Goal: Task Accomplishment & Management: Complete application form

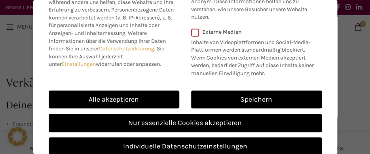
scroll to position [103, 0]
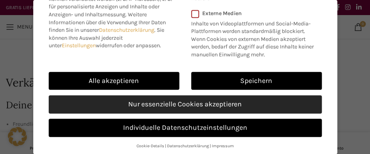
click at [223, 106] on link "Nur essenzielle Cookies akzeptieren" at bounding box center [185, 104] width 273 height 18
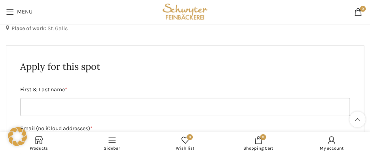
scroll to position [416, 0]
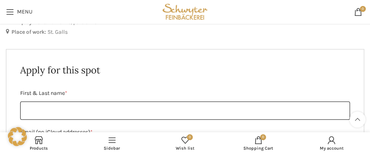
click at [101, 115] on input "First & Last name *" at bounding box center [185, 110] width 330 height 18
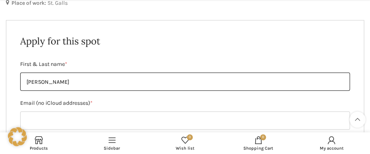
scroll to position [458, 0]
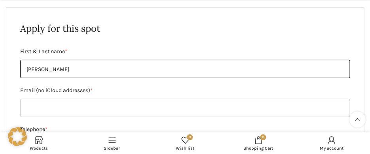
type input "[PERSON_NAME]"
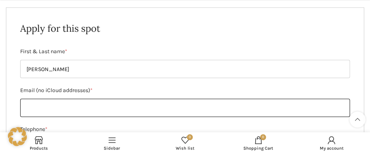
click at [57, 113] on input "Email (no iCloud addresses) *" at bounding box center [185, 108] width 330 height 18
paste input "[EMAIL_ADDRESS][DOMAIN_NAME]"
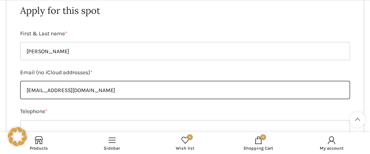
scroll to position [541, 0]
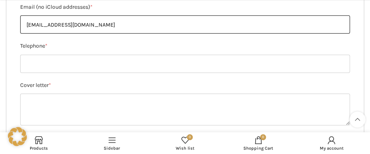
type input "[EMAIL_ADDRESS][DOMAIN_NAME]"
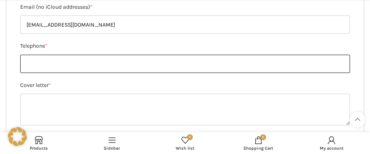
click at [103, 69] on input "Telephone *" at bounding box center [185, 64] width 330 height 18
click at [29, 68] on input "Telephone *" at bounding box center [185, 64] width 330 height 18
paste input "[PHONE_NUMBER]"
click at [39, 67] on input "[PHONE_NUMBER]" at bounding box center [185, 64] width 330 height 18
drag, startPoint x: 48, startPoint y: 67, endPoint x: 58, endPoint y: 69, distance: 10.6
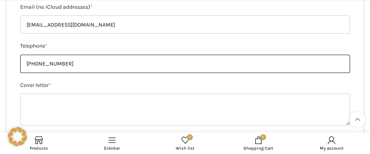
click at [58, 69] on input "[PHONE_NUMBER]" at bounding box center [185, 64] width 330 height 18
click at [54, 67] on input "+381 60 3661" at bounding box center [185, 64] width 330 height 18
drag, startPoint x: 54, startPoint y: 67, endPoint x: 61, endPoint y: 67, distance: 7.5
click at [61, 67] on input "+381 60 3661" at bounding box center [185, 64] width 330 height 18
drag, startPoint x: 48, startPoint y: 67, endPoint x: 55, endPoint y: 68, distance: 7.6
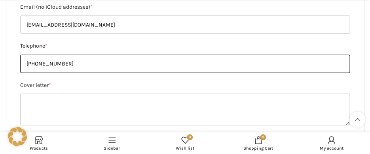
click at [55, 68] on input "[PHONE_NUMBER]" at bounding box center [185, 64] width 330 height 18
click at [54, 68] on input "[PHONE_NUMBER]" at bounding box center [185, 64] width 330 height 18
paste input "36"
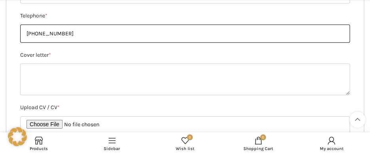
scroll to position [582, 0]
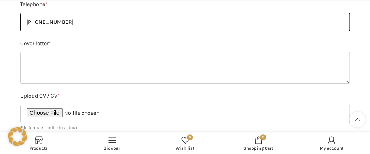
type input "[PHONE_NUMBER]"
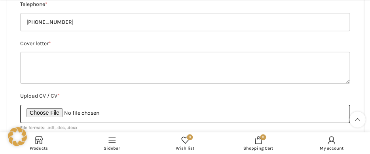
click at [43, 117] on input "Upload CV / CV *" at bounding box center [185, 114] width 330 height 18
type input "C:\fakepath\III Gedeon_Gajic_MSc Logistics and Supply [PERSON_NAME] Management.…"
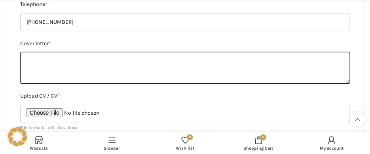
click at [91, 63] on textarea "Cover letter *" at bounding box center [185, 68] width 330 height 32
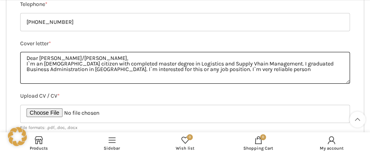
click at [232, 75] on textarea "Dear [PERSON_NAME]/[PERSON_NAME], I`m an [DEMOGRAPHIC_DATA] citizen with comple…" at bounding box center [185, 68] width 330 height 32
click at [215, 68] on textarea "Dear [PERSON_NAME]/[PERSON_NAME], I`m an [DEMOGRAPHIC_DATA] citizen with comple…" at bounding box center [185, 68] width 330 height 32
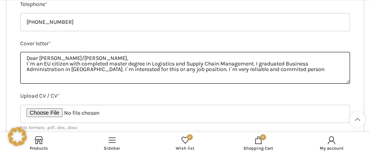
click at [252, 75] on textarea "Dear [PERSON_NAME]/[PERSON_NAME], I`m an EU citizen with completed master degre…" at bounding box center [185, 68] width 330 height 32
click at [291, 73] on textarea "Dear [PERSON_NAME]/[PERSON_NAME], I`m an EU citizen with completed master degre…" at bounding box center [185, 68] width 330 height 32
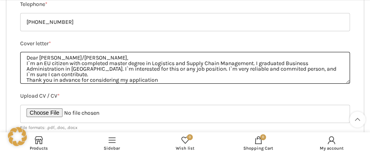
click at [258, 74] on textarea "Dear [PERSON_NAME]/[PERSON_NAME], I`m an EU citizen with completed master degre…" at bounding box center [185, 68] width 330 height 32
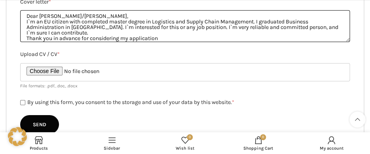
type textarea "Dear [PERSON_NAME]/[PERSON_NAME], I`m an EU citizen with completed master degre…"
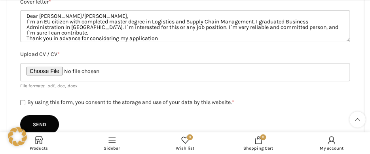
click at [22, 105] on input "By using this form, you consent to the storage and use of your data by this web…" at bounding box center [22, 102] width 5 height 5
checkbox input "true"
click at [51, 128] on input "Senden" at bounding box center [39, 124] width 39 height 19
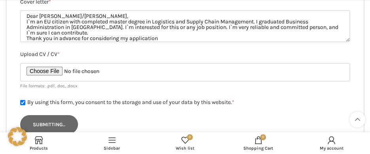
type input "Send"
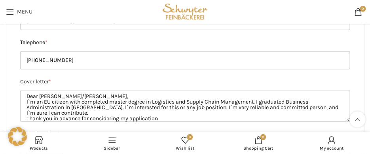
scroll to position [541, 0]
